Goal: Information Seeking & Learning: Get advice/opinions

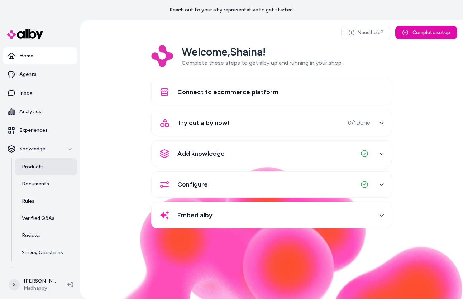
click at [43, 167] on link "Products" at bounding box center [46, 167] width 63 height 17
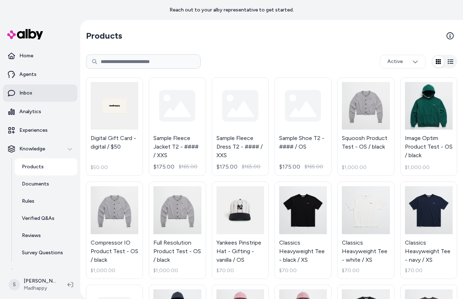
click at [49, 96] on link "Inbox" at bounding box center [40, 93] width 75 height 17
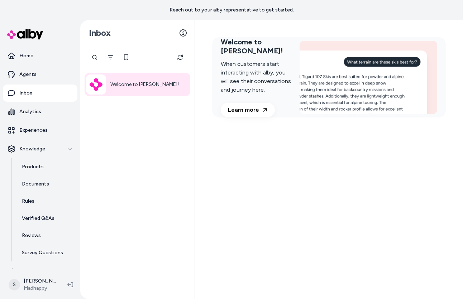
click at [58, 83] on ul "Home Agents Inbox Analytics Experiences Knowledge Products Documents Rules Veri…" at bounding box center [40, 163] width 75 height 233
click at [44, 81] on link "Agents" at bounding box center [40, 74] width 75 height 17
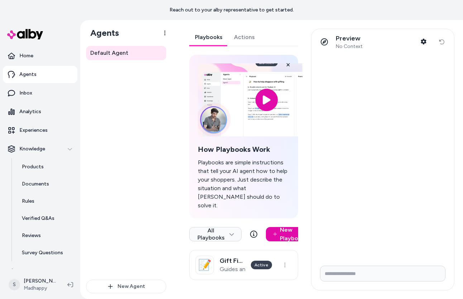
click at [245, 36] on link "Actions" at bounding box center [244, 37] width 32 height 17
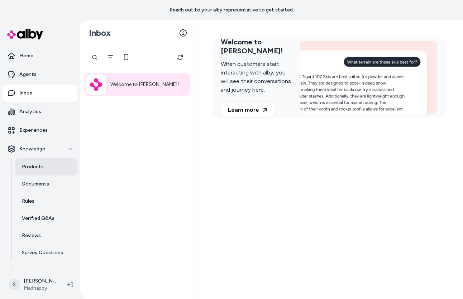
click at [38, 165] on p "Products" at bounding box center [33, 167] width 22 height 7
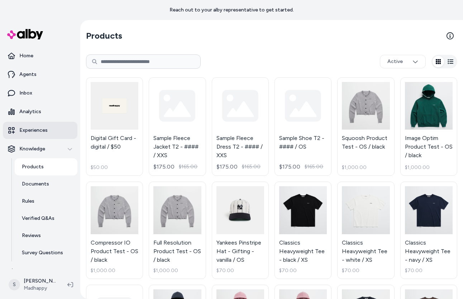
scroll to position [10, 0]
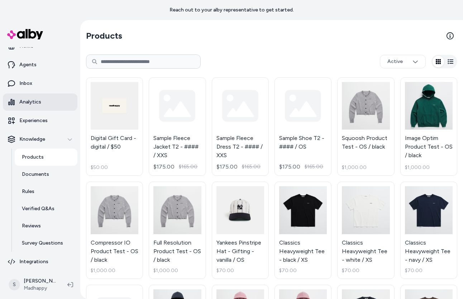
click at [46, 107] on link "Analytics" at bounding box center [40, 102] width 75 height 17
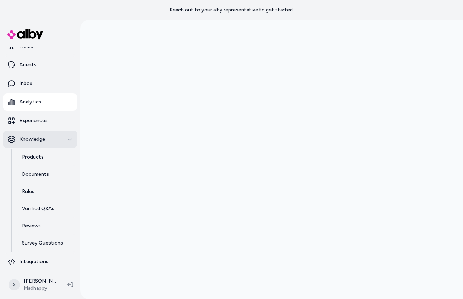
scroll to position [11, 0]
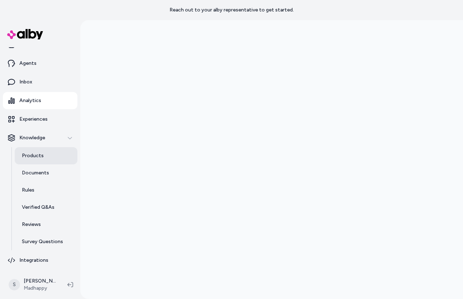
click at [52, 157] on link "Products" at bounding box center [46, 155] width 63 height 17
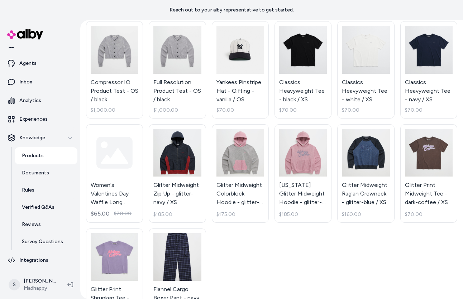
scroll to position [161, 0]
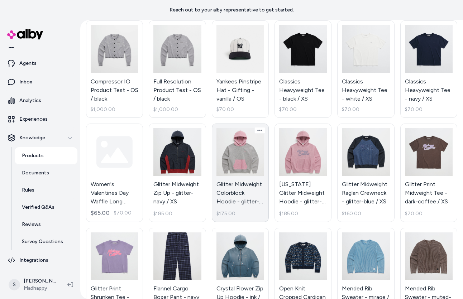
click at [239, 158] on link "Glitter Midweight Colorblock Hoodie - glitter-heather / XS $175.00" at bounding box center [240, 173] width 57 height 99
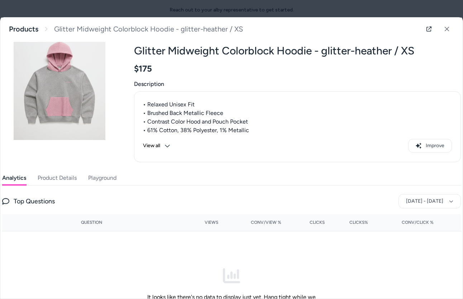
scroll to position [11, 0]
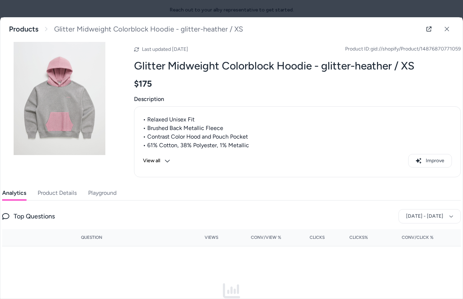
click at [108, 194] on button "Playground" at bounding box center [102, 193] width 28 height 14
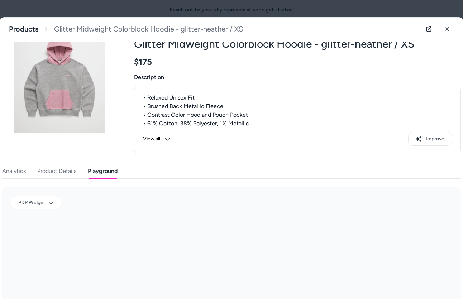
scroll to position [0, 0]
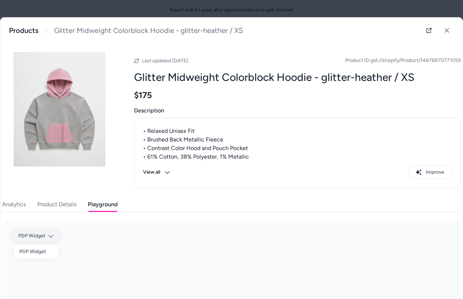
click at [50, 235] on body "Reach out to your alby representative to get started. Home Agents Inbox Analyti…" at bounding box center [231, 149] width 463 height 299
click at [44, 252] on div "PDP Widget" at bounding box center [36, 251] width 45 height 11
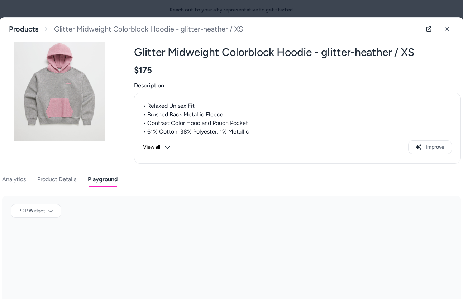
scroll to position [76, 0]
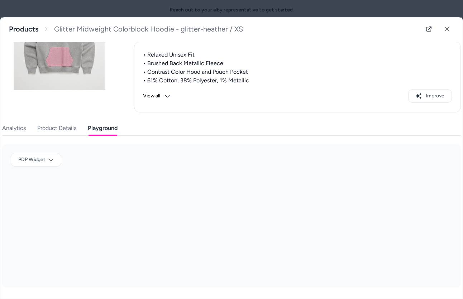
click at [103, 127] on button "Playground" at bounding box center [103, 128] width 30 height 14
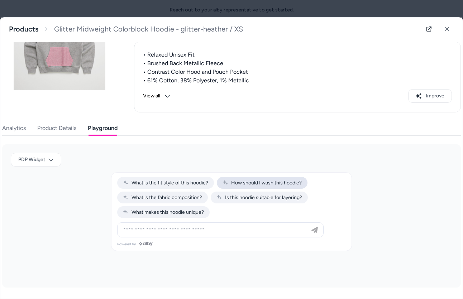
click at [252, 186] on button "How should I wash this hoodie?" at bounding box center [262, 183] width 91 height 12
type input "**********"
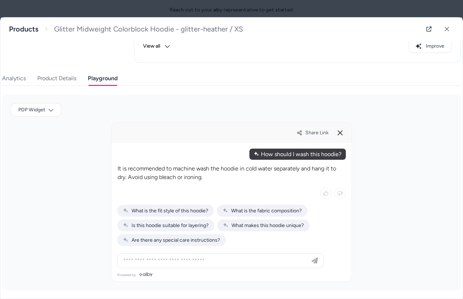
scroll to position [129, 0]
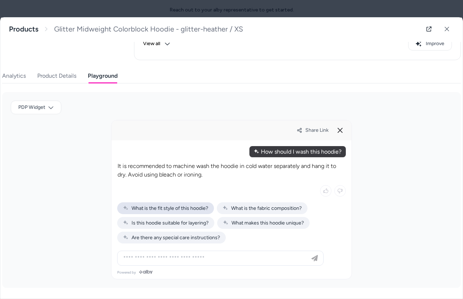
click at [199, 211] on div "What is the fit style of this hoodie?" at bounding box center [165, 209] width 97 height 12
type input "**********"
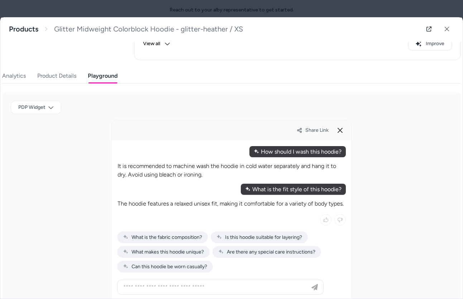
scroll to position [158, 0]
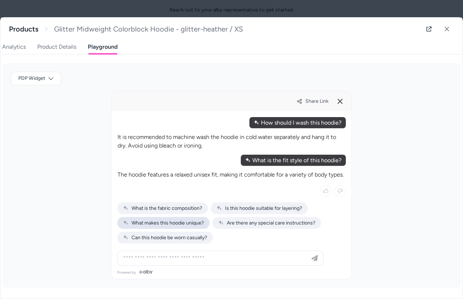
click at [199, 222] on span "What makes this hoodie unique?" at bounding box center [163, 223] width 81 height 6
type input "**********"
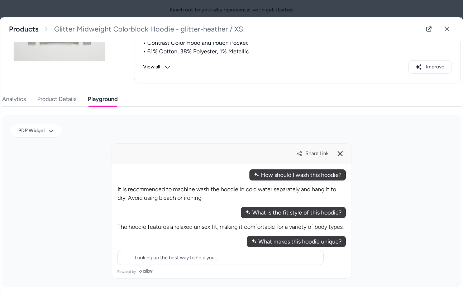
scroll to position [105, 0]
